Goal: Book appointment/travel/reservation

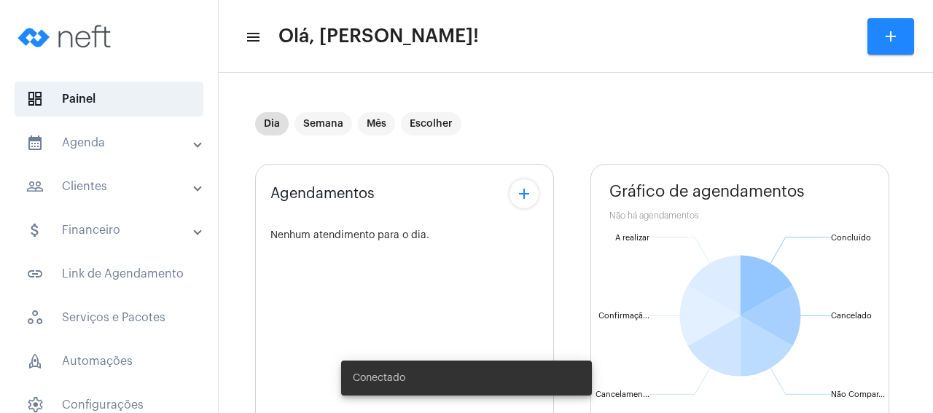
click at [79, 192] on mat-panel-title "people_outline Clientes" at bounding box center [110, 186] width 168 height 17
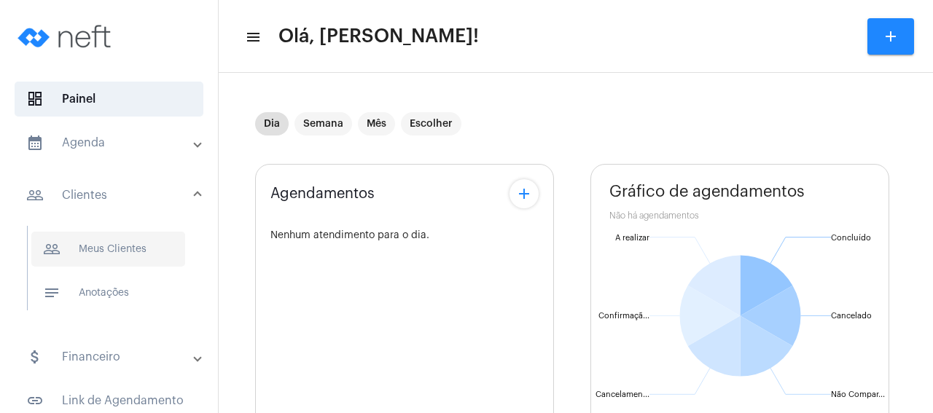
click at [132, 242] on span "people_outline Meus Clientes" at bounding box center [108, 249] width 154 height 35
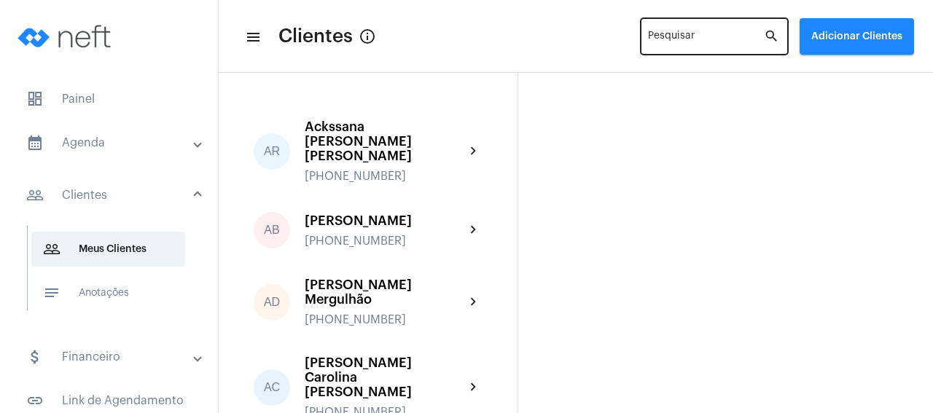
click at [684, 39] on input "Pesquisar" at bounding box center [706, 40] width 116 height 12
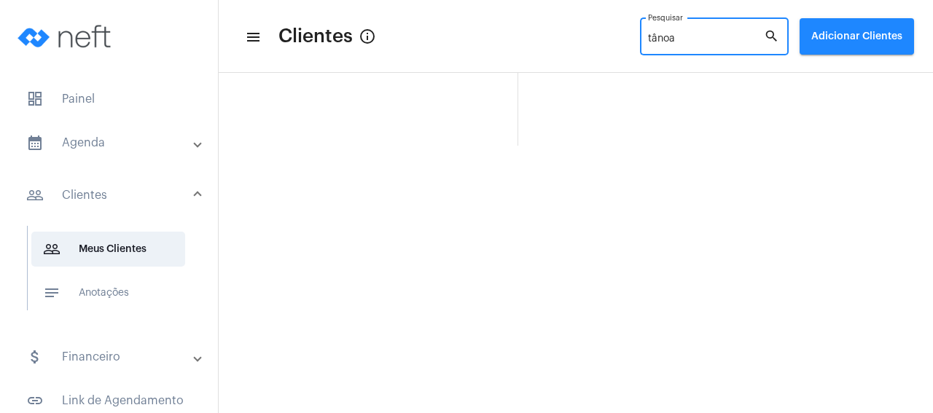
click at [648, 40] on input "tânoa" at bounding box center [706, 40] width 116 height 12
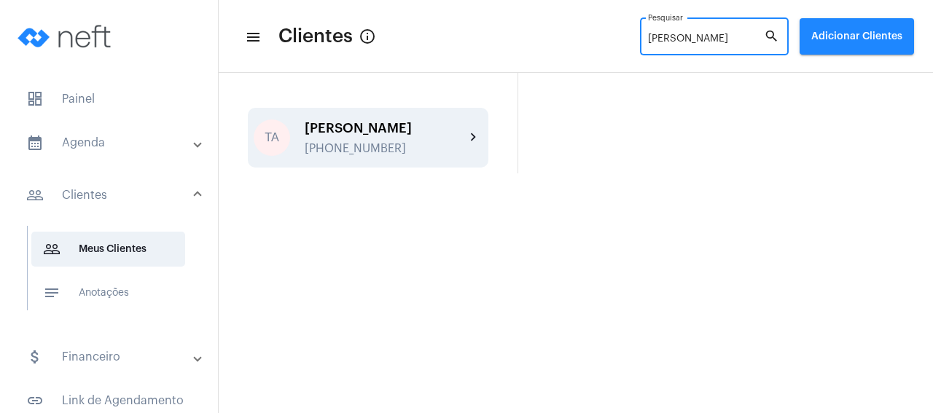
type input "[PERSON_NAME]"
click at [449, 136] on div "[PERSON_NAME] [PHONE_NUMBER]" at bounding box center [385, 138] width 160 height 34
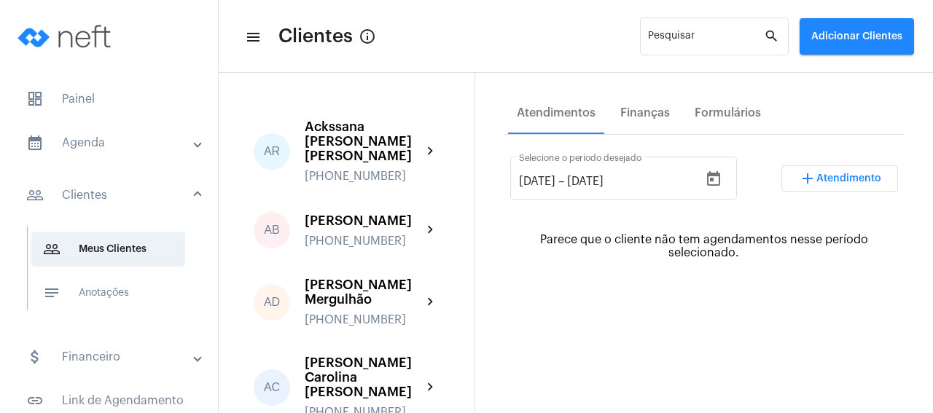
scroll to position [280, 0]
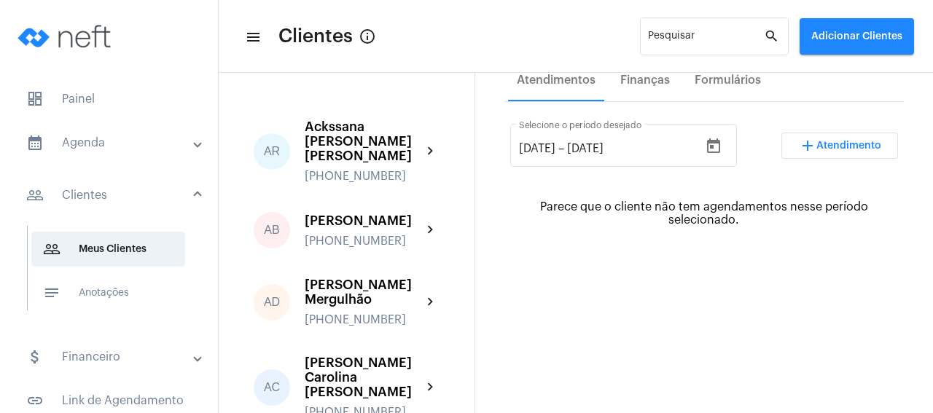
click at [860, 141] on span "Atendimento" at bounding box center [848, 146] width 65 height 10
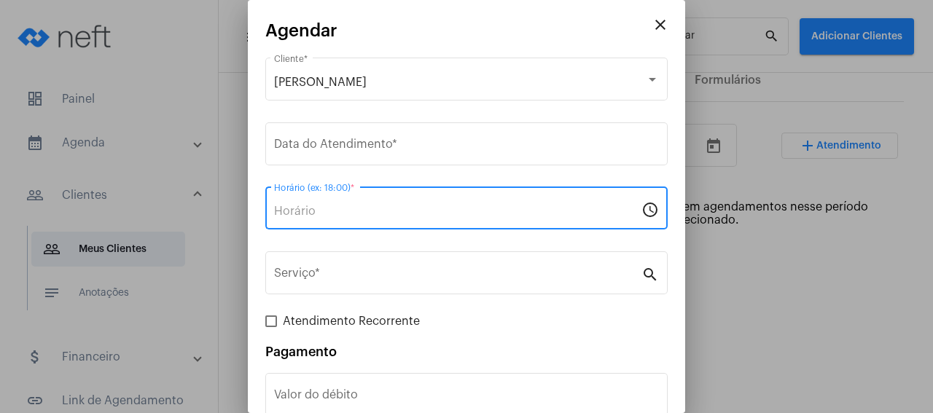
click at [339, 208] on input "Horário (ex: 18:00) *" at bounding box center [457, 211] width 367 height 13
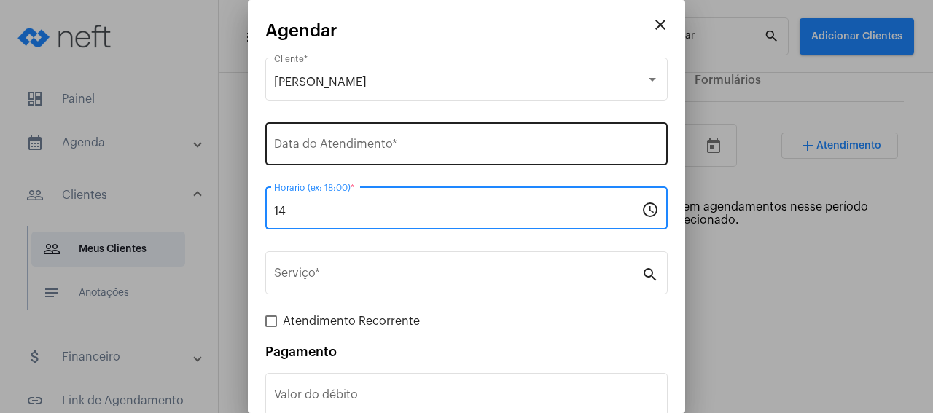
type input "14"
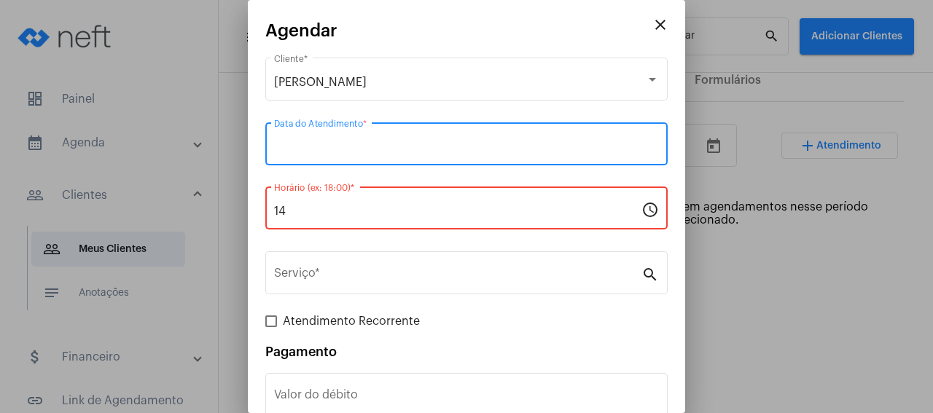
click at [327, 142] on input "Data do Atendimento *" at bounding box center [466, 147] width 385 height 13
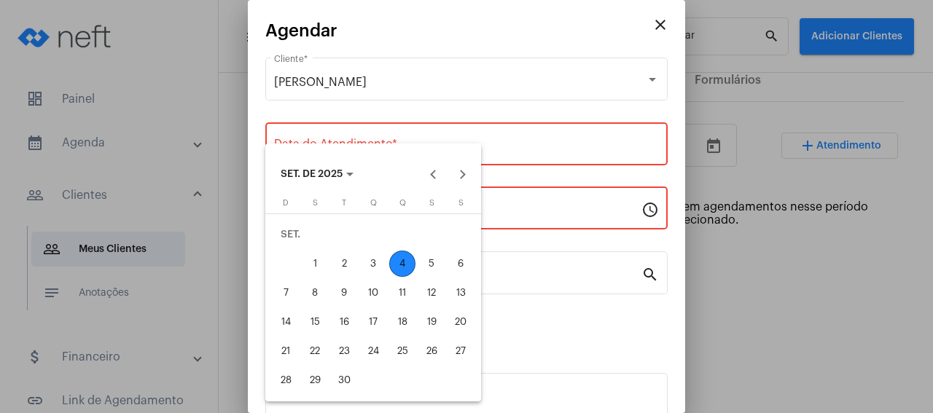
click at [399, 263] on div "4" at bounding box center [402, 264] width 26 height 26
type input "[DATE]"
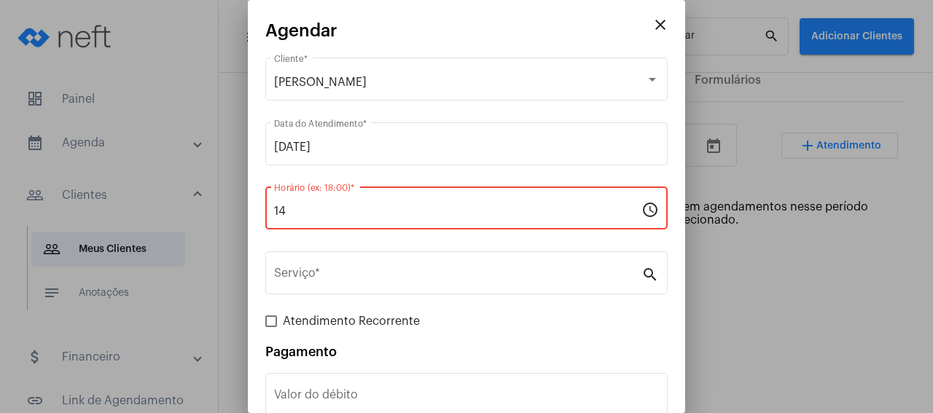
click at [337, 218] on input "14" at bounding box center [457, 211] width 367 height 13
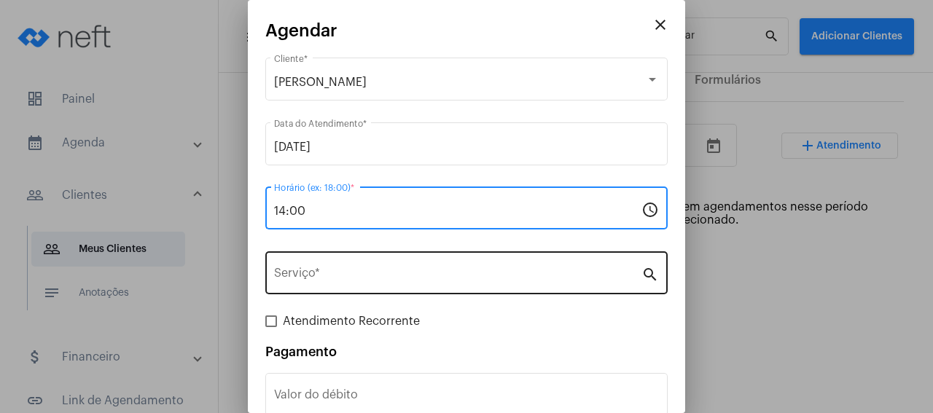
type input "14:00"
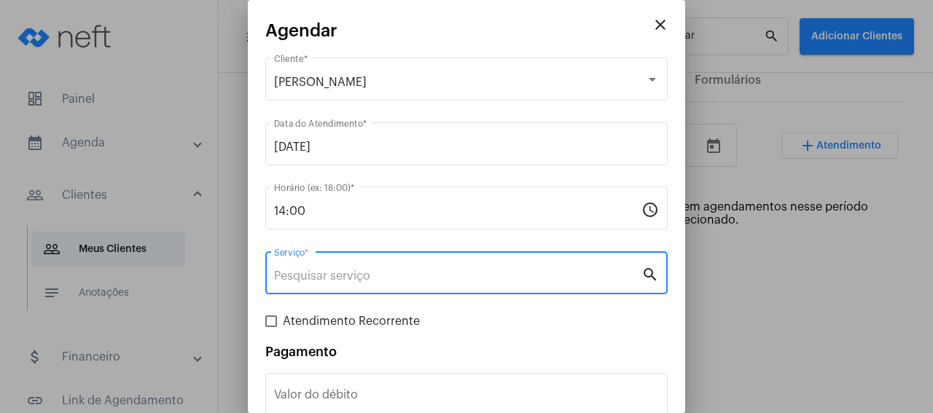
click at [323, 276] on input "Serviço *" at bounding box center [457, 276] width 367 height 13
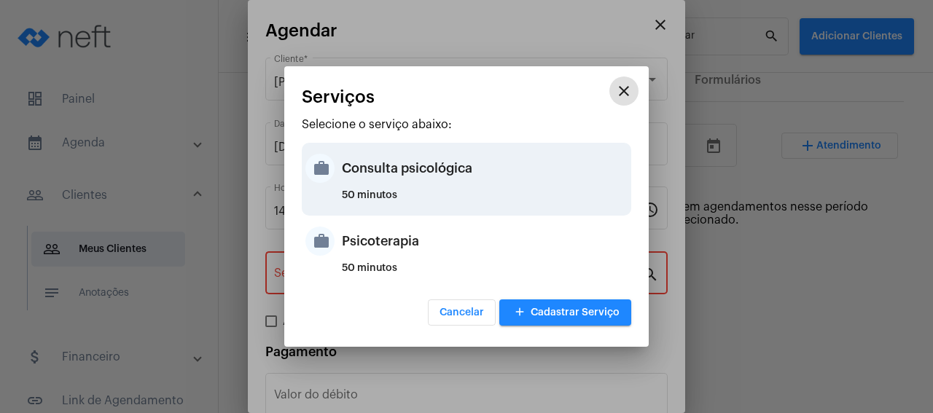
click at [425, 186] on div "Consulta psicológica" at bounding box center [485, 168] width 286 height 44
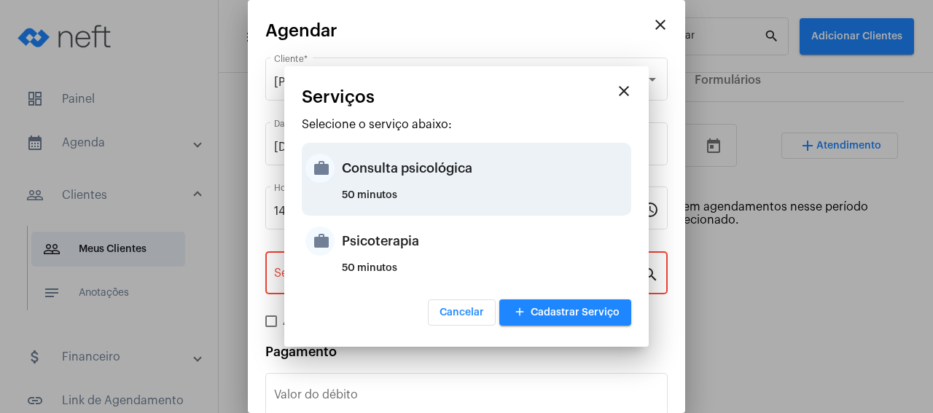
type input "Consulta psicológica"
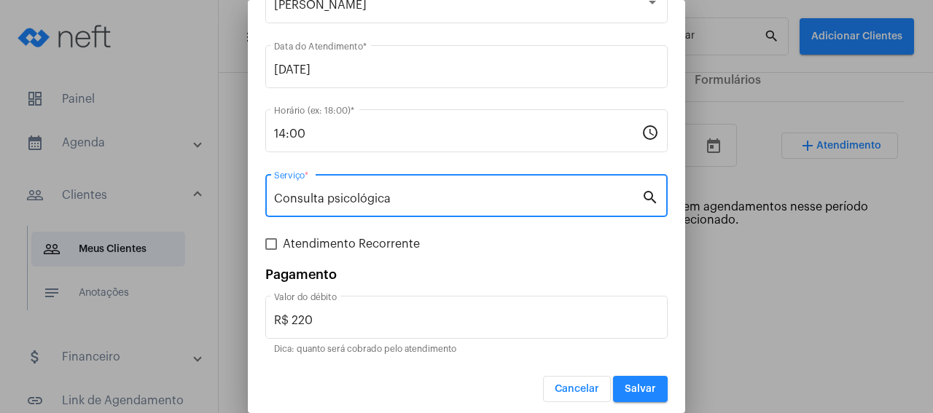
scroll to position [85, 0]
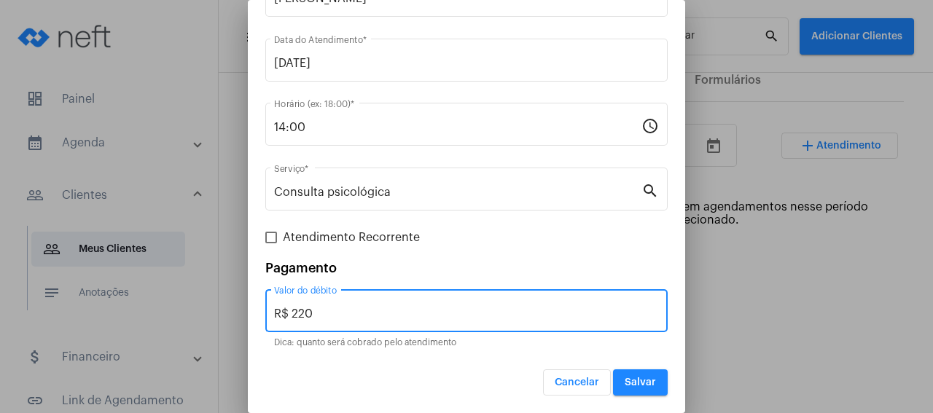
drag, startPoint x: 316, startPoint y: 314, endPoint x: 253, endPoint y: 313, distance: 63.4
click at [274, 313] on input "R$ 220" at bounding box center [466, 314] width 385 height 13
type input "R$"
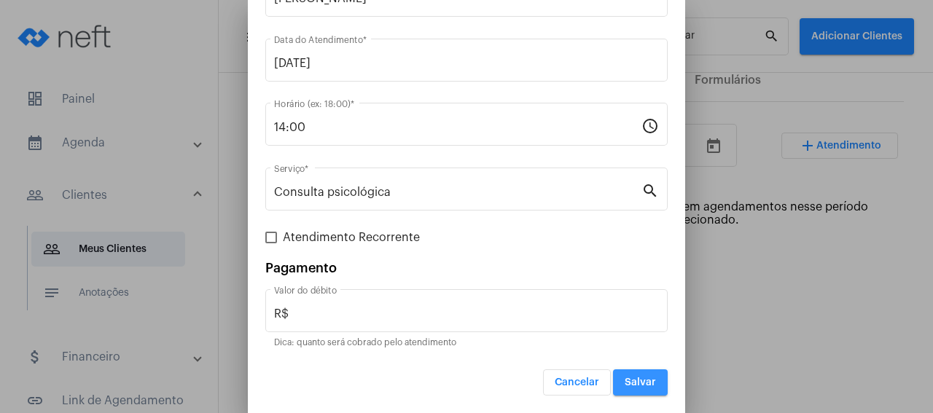
click at [641, 378] on span "Salvar" at bounding box center [640, 383] width 31 height 10
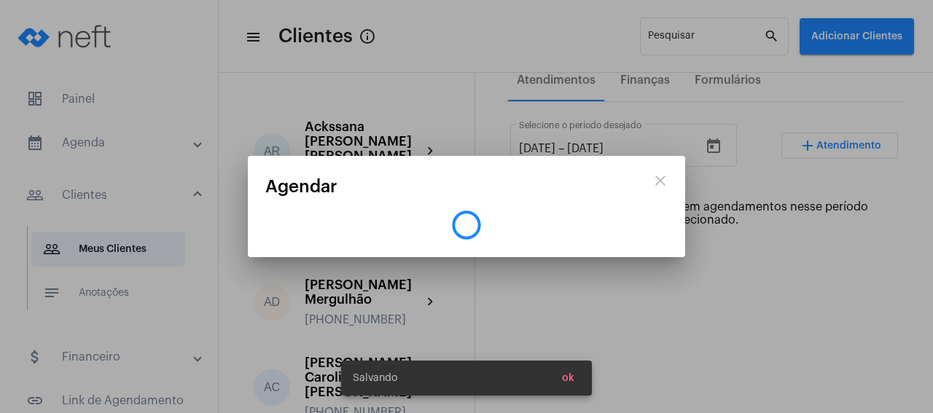
scroll to position [0, 0]
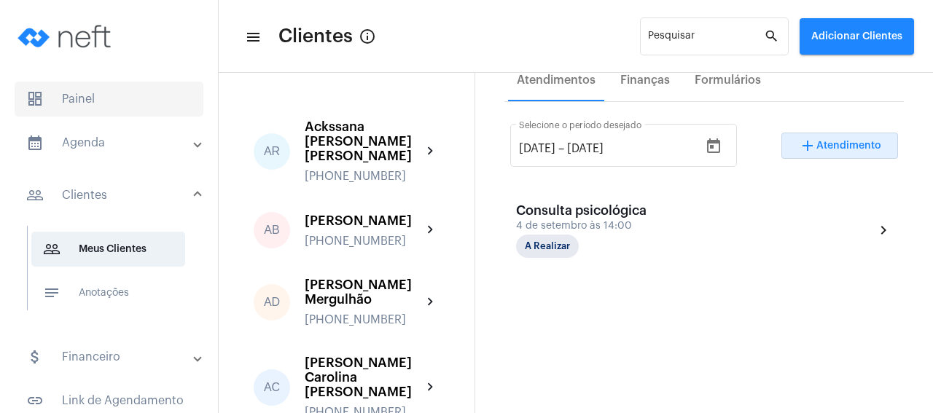
click at [105, 102] on span "dashboard Painel" at bounding box center [109, 99] width 189 height 35
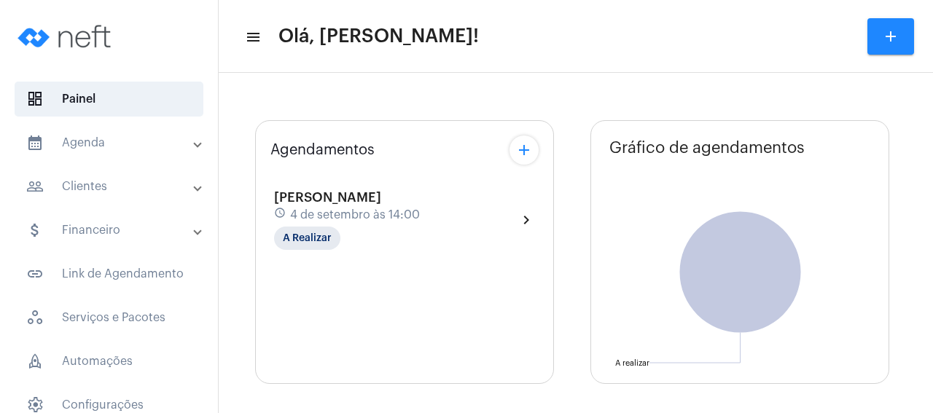
type input "[URL][DOMAIN_NAME]"
click at [365, 165] on div "Agendamentos add" at bounding box center [404, 150] width 268 height 29
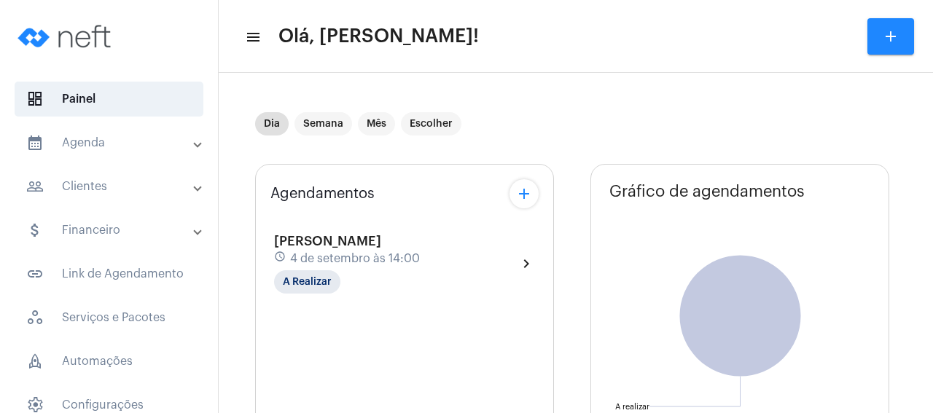
click at [513, 265] on div "[PERSON_NAME] schedule 4 de setembro às 14:00 A Realizar chevron_right" at bounding box center [404, 264] width 261 height 60
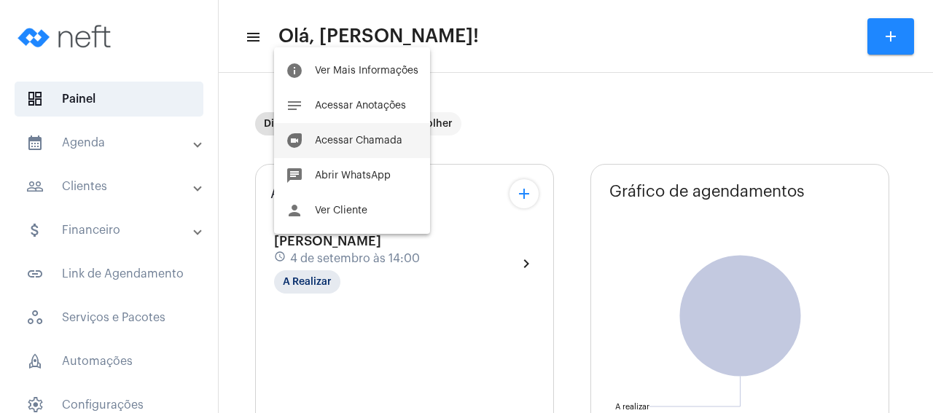
click at [393, 144] on span "Acessar Chamada" at bounding box center [358, 141] width 87 height 10
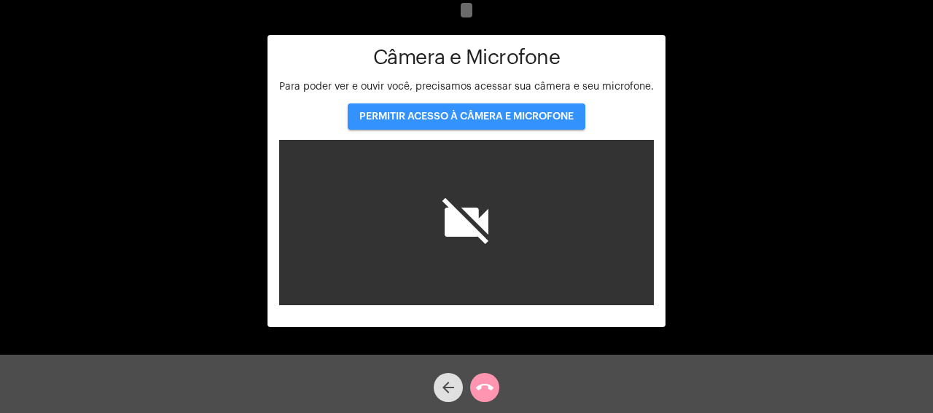
click at [541, 107] on button "PERMITIR ACESSO À CÂMERA E MICROFONE" at bounding box center [467, 116] width 238 height 26
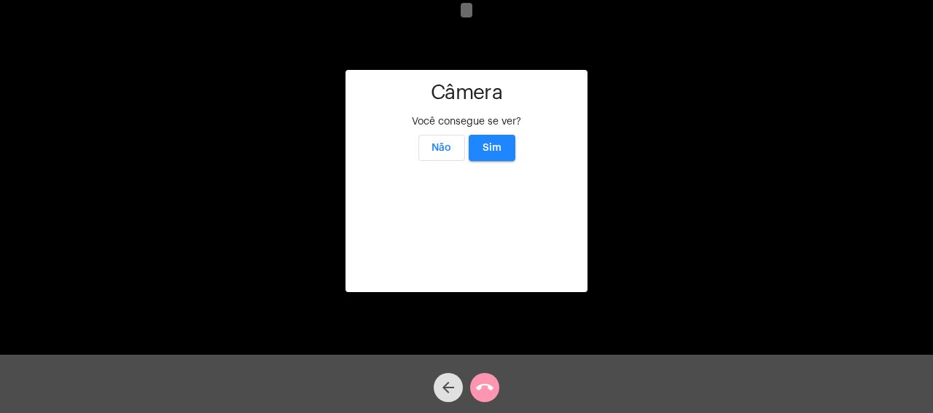
click at [490, 135] on button "Sim" at bounding box center [492, 148] width 47 height 26
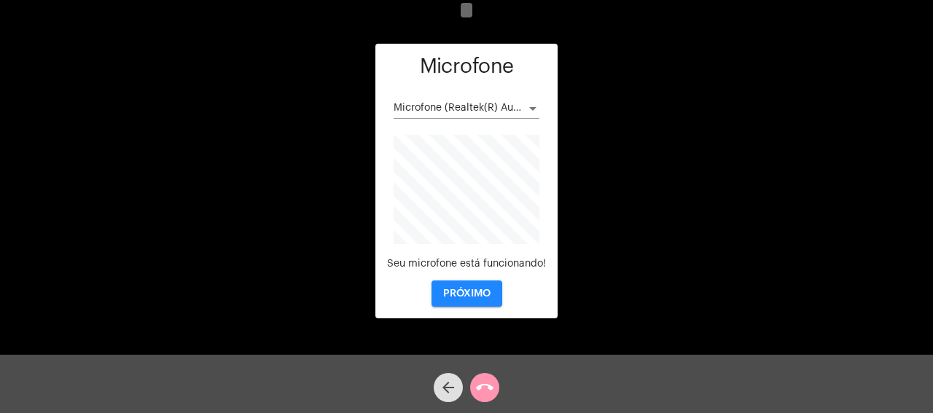
click at [479, 288] on button "PRÓXIMO" at bounding box center [466, 294] width 71 height 26
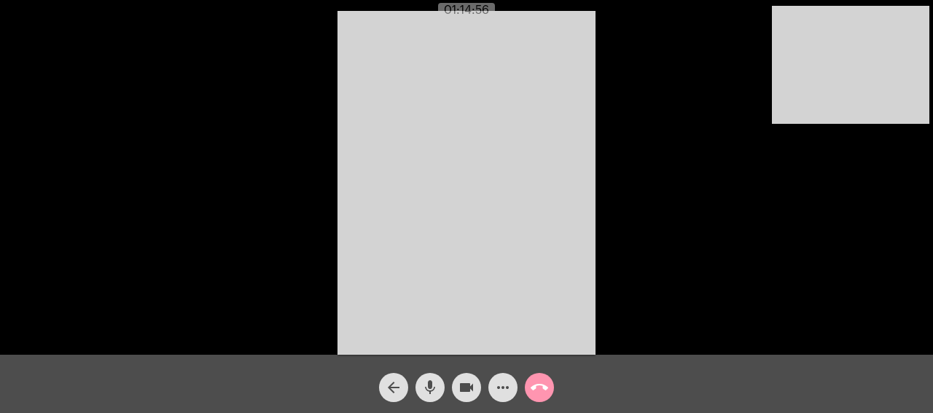
click at [542, 383] on mat-icon "call_end" at bounding box center [539, 387] width 17 height 17
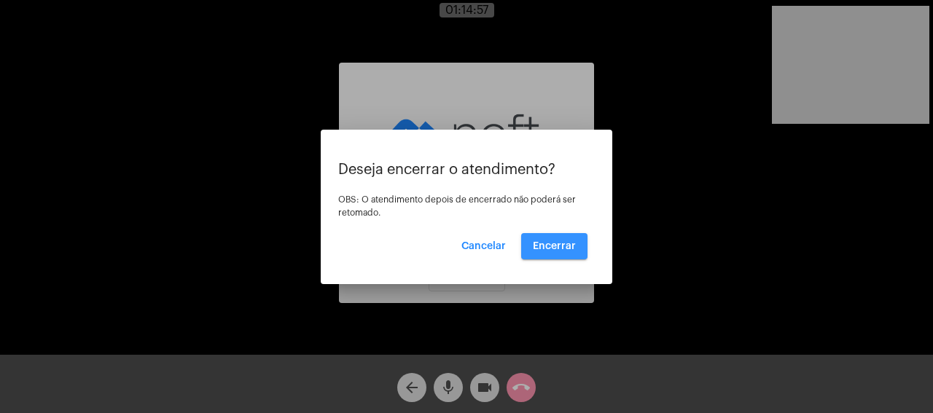
click at [557, 251] on button "Encerrar" at bounding box center [554, 246] width 66 height 26
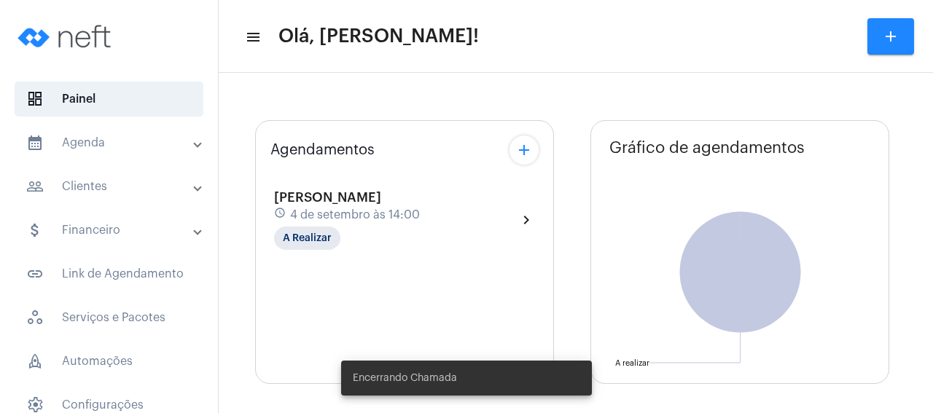
type input "[URL][DOMAIN_NAME]"
